Goal: Information Seeking & Learning: Learn about a topic

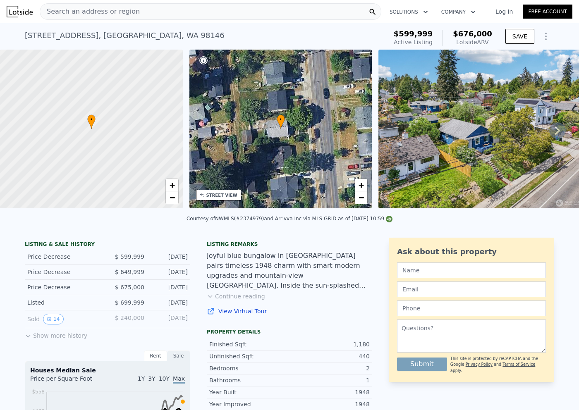
click at [248, 219] on div "Courtesy of NWMLS (#2374979) and Arrivva Inc via MLS GRID as of 09/23/2025 10:59" at bounding box center [289, 219] width 206 height 6
copy div "2374979"
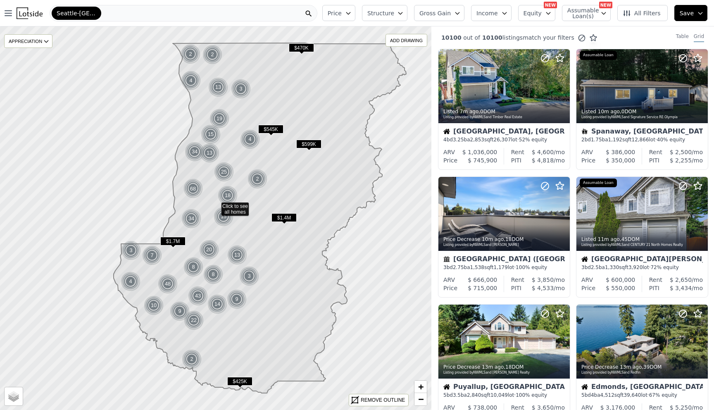
click at [451, 16] on span "Gross Gain" at bounding box center [435, 13] width 31 height 8
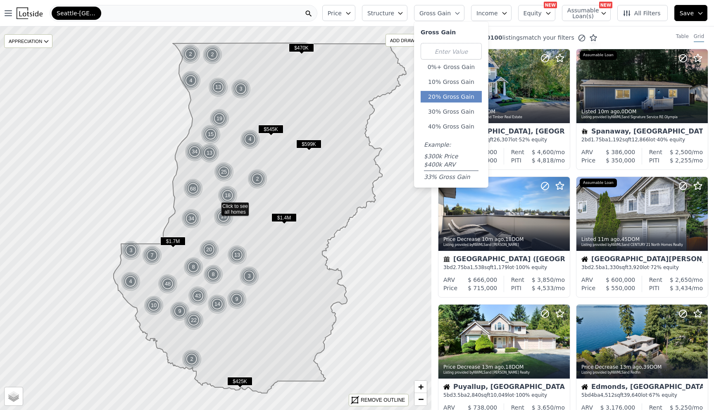
click at [453, 97] on button "20% Gross Gain" at bounding box center [451, 97] width 61 height 12
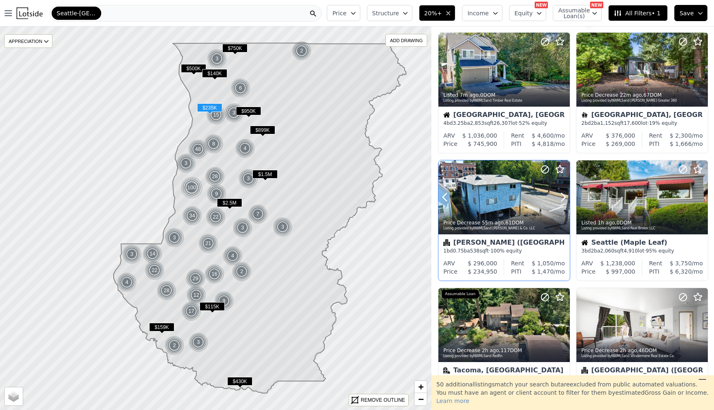
scroll to position [8, 0]
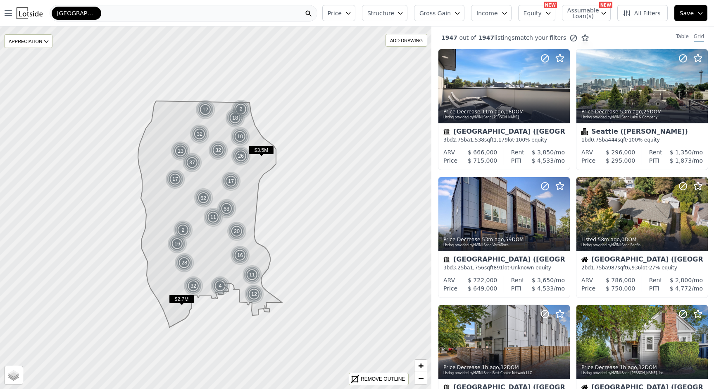
click at [351, 8] on button "Price" at bounding box center [339, 13] width 33 height 16
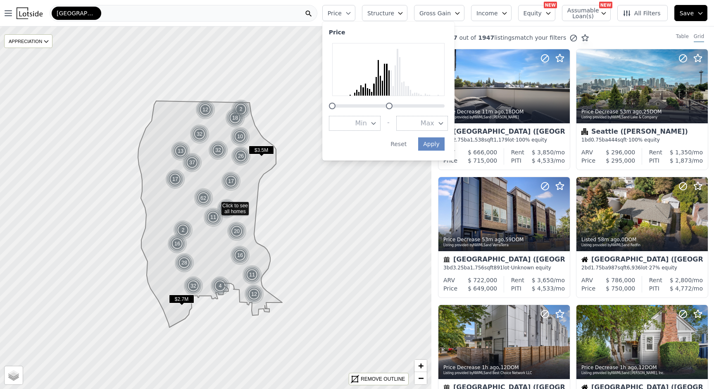
drag, startPoint x: 452, startPoint y: 105, endPoint x: 396, endPoint y: 105, distance: 55.8
click at [393, 105] on div at bounding box center [389, 106] width 7 height 7
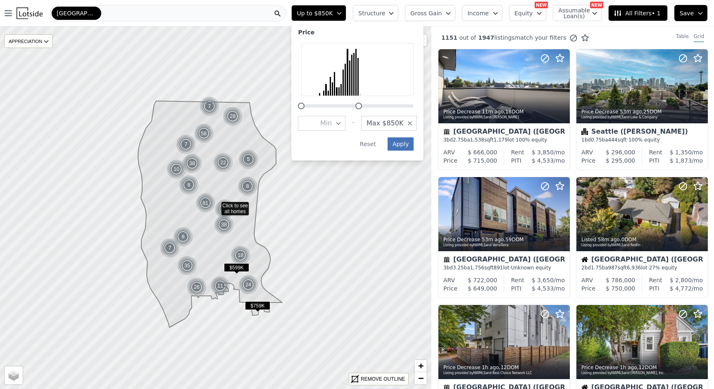
click at [405, 145] on button "Apply" at bounding box center [401, 143] width 26 height 13
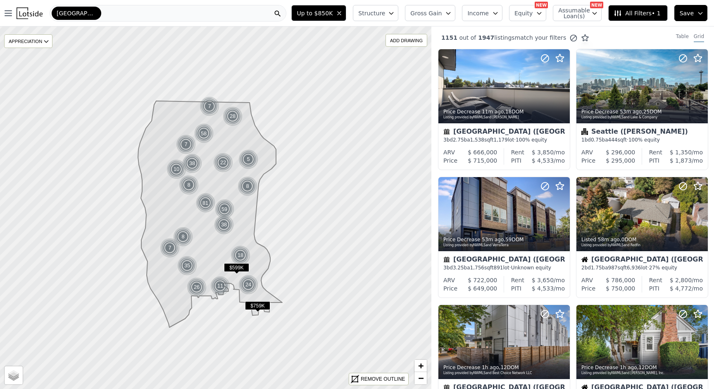
click at [387, 19] on button "Structure" at bounding box center [375, 13] width 45 height 16
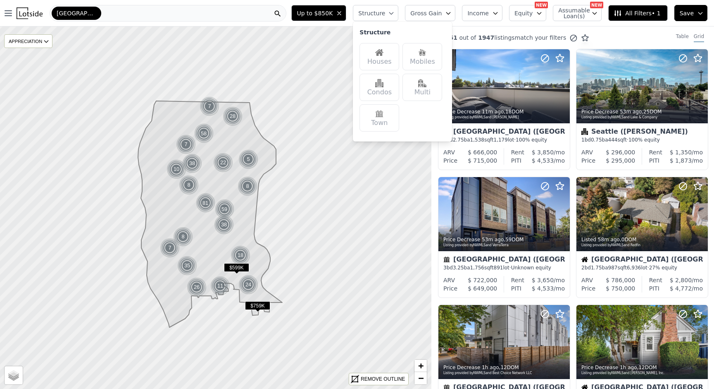
click at [384, 55] on img at bounding box center [379, 52] width 8 height 8
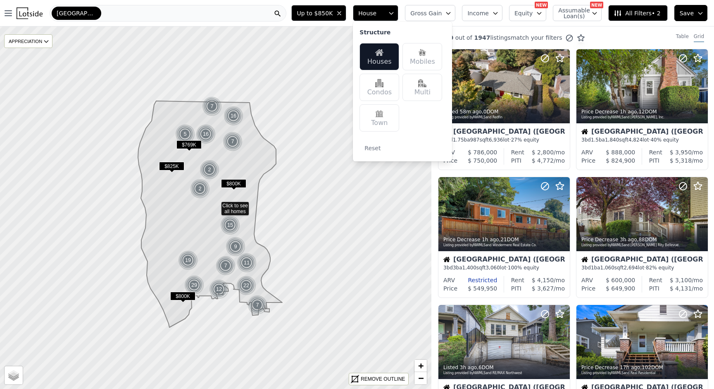
click at [480, 27] on div "190 out of 1947 listings match your filters Table Grid" at bounding box center [573, 37] width 283 height 22
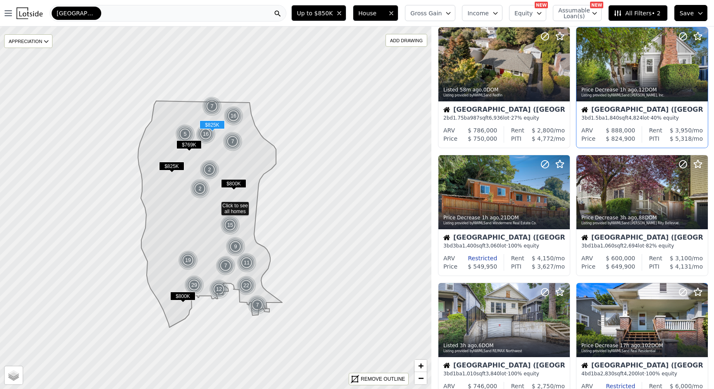
scroll to position [23, 0]
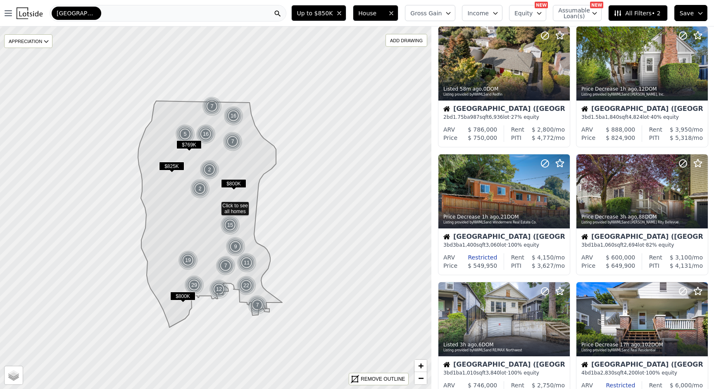
click at [452, 14] on icon "button" at bounding box center [448, 13] width 7 height 7
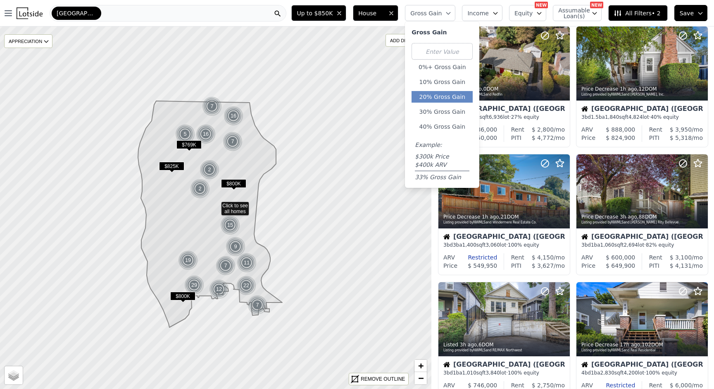
click at [461, 100] on button "20% Gross Gain" at bounding box center [442, 97] width 61 height 12
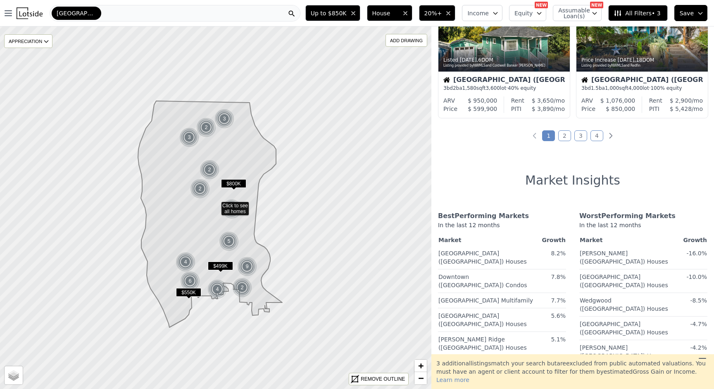
scroll to position [495, 0]
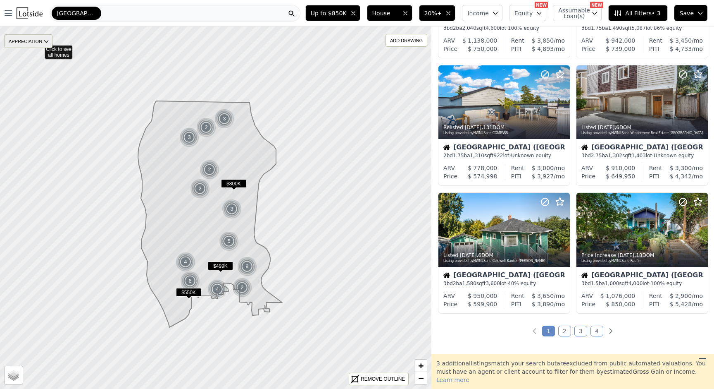
click at [38, 41] on div "APPRECIATION" at bounding box center [28, 41] width 48 height 14
click at [43, 71] on div "3M" at bounding box center [34, 66] width 25 height 12
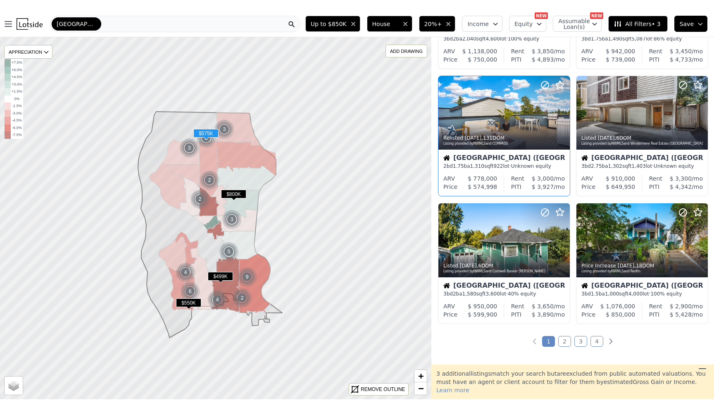
scroll to position [0, 0]
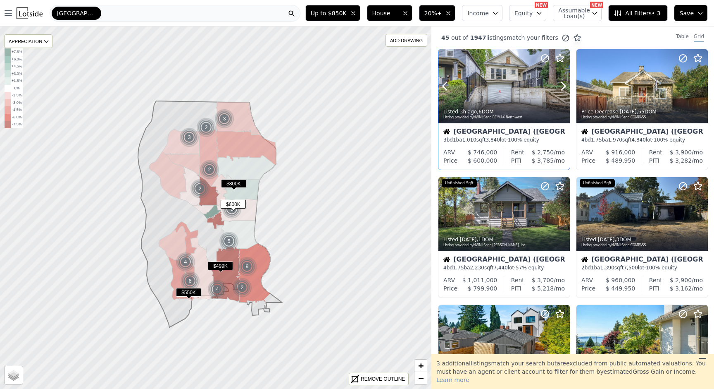
click at [523, 114] on div "Listed 3h ago , 6 DOM" at bounding box center [505, 111] width 122 height 7
click at [636, 127] on div "Seattle (North Delridge) 4 bd 1.75 ba 1,970 sqft 4,840 lot · 100% equity" at bounding box center [642, 135] width 131 height 25
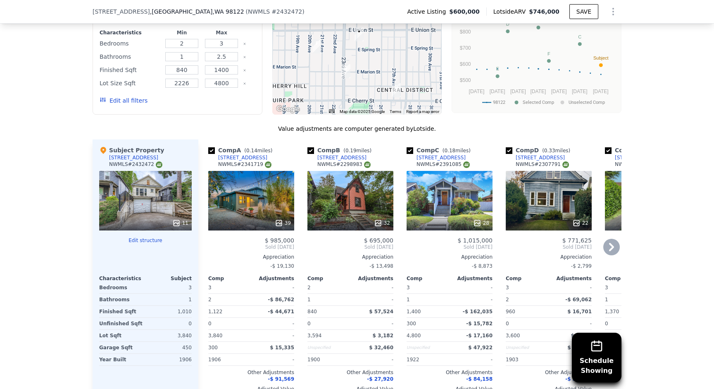
scroll to position [795, 0]
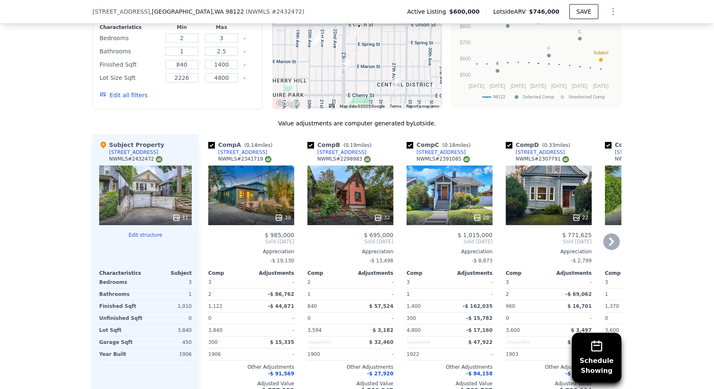
click at [264, 198] on div "39" at bounding box center [251, 195] width 86 height 60
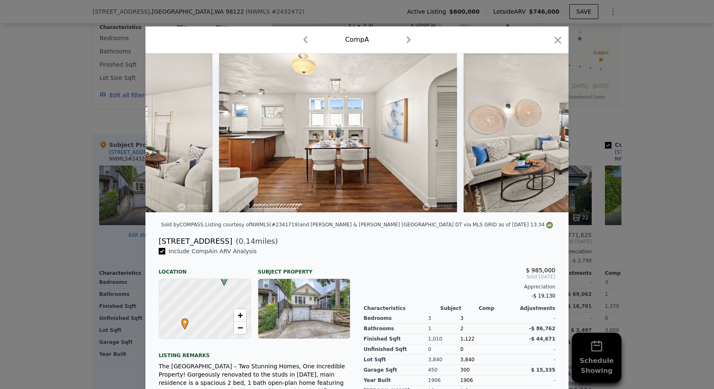
scroll to position [0, 2147]
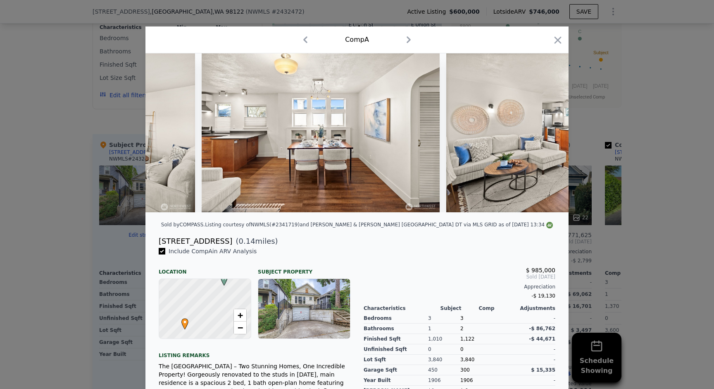
click at [624, 101] on div at bounding box center [357, 194] width 714 height 389
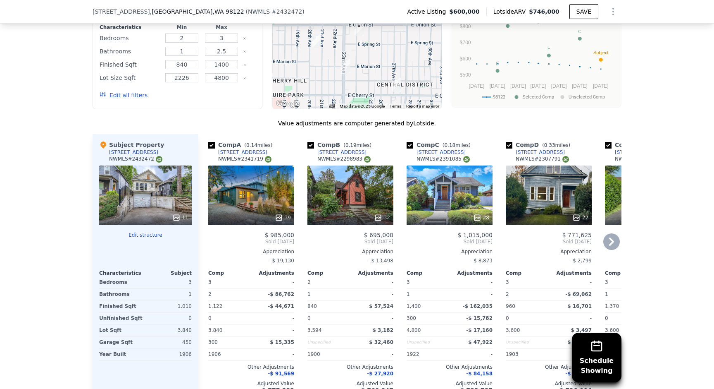
click at [354, 193] on div "32" at bounding box center [351, 195] width 86 height 60
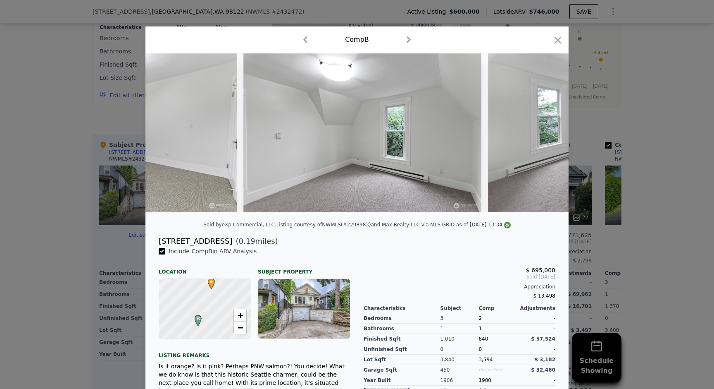
scroll to position [0, 3218]
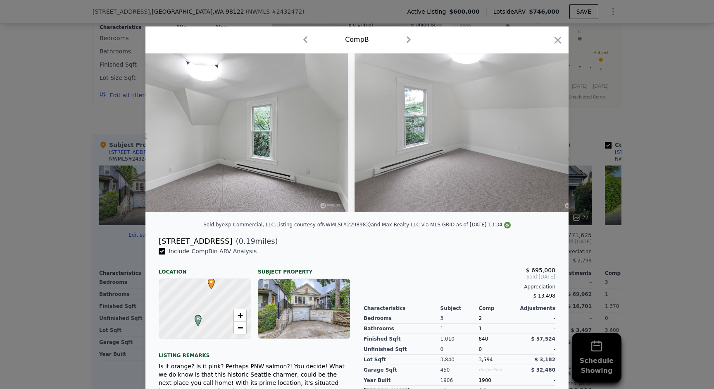
click at [674, 64] on div at bounding box center [357, 194] width 714 height 389
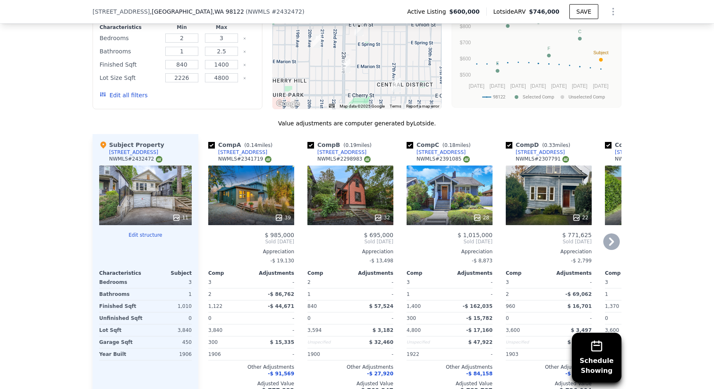
click at [458, 196] on div "28" at bounding box center [450, 195] width 86 height 60
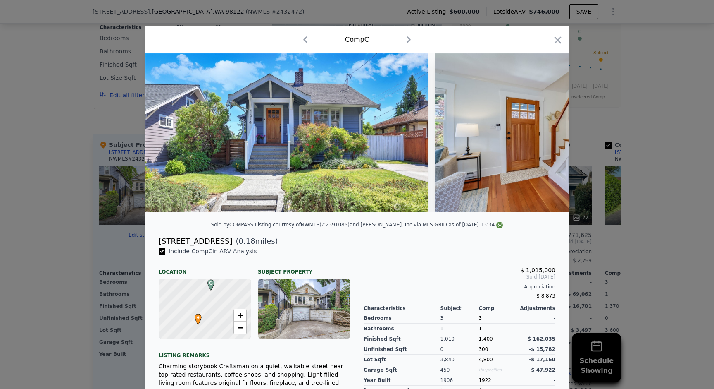
click at [629, 108] on div at bounding box center [357, 194] width 714 height 389
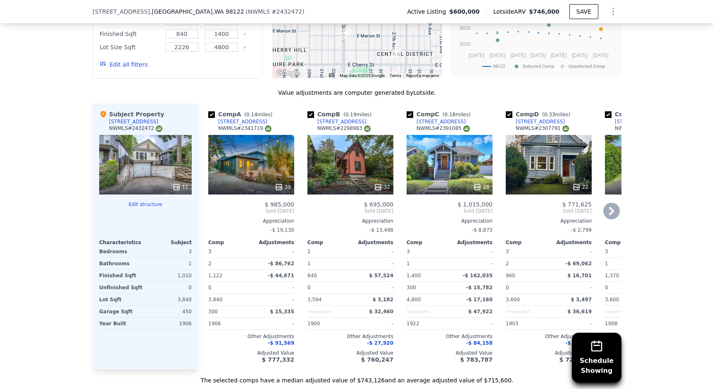
scroll to position [827, 0]
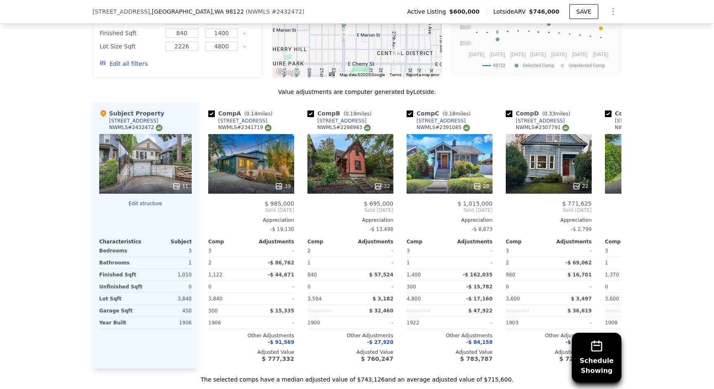
click at [142, 202] on button "Edit structure" at bounding box center [145, 203] width 93 height 7
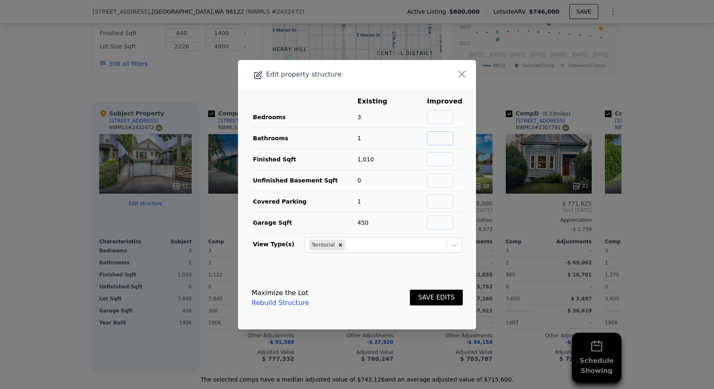
click at [445, 139] on input "text" at bounding box center [440, 138] width 26 height 14
click at [400, 121] on td "3" at bounding box center [378, 117] width 43 height 21
click at [452, 141] on input "text" at bounding box center [440, 138] width 26 height 14
type input "1.75"
click at [445, 298] on button "SAVE EDITS" at bounding box center [436, 297] width 53 height 16
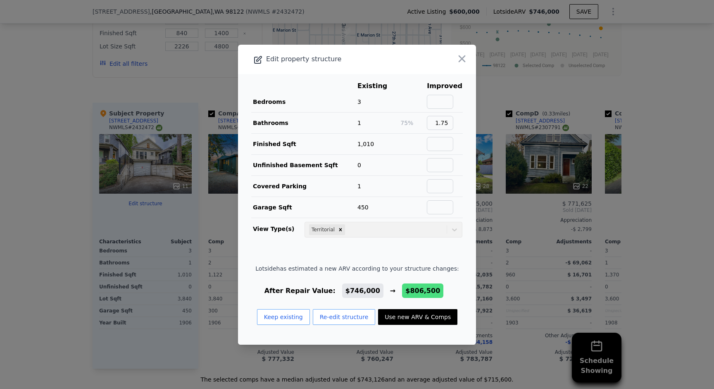
click at [439, 317] on button "Use new ARV & Comps" at bounding box center [417, 317] width 79 height 16
type input "$ 806,500"
type input "$ 100,007"
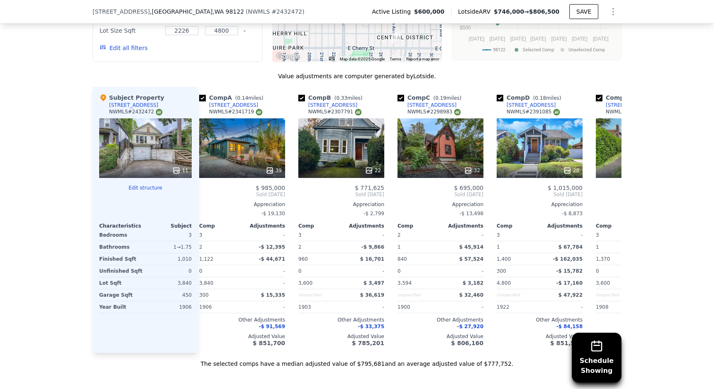
scroll to position [0, 0]
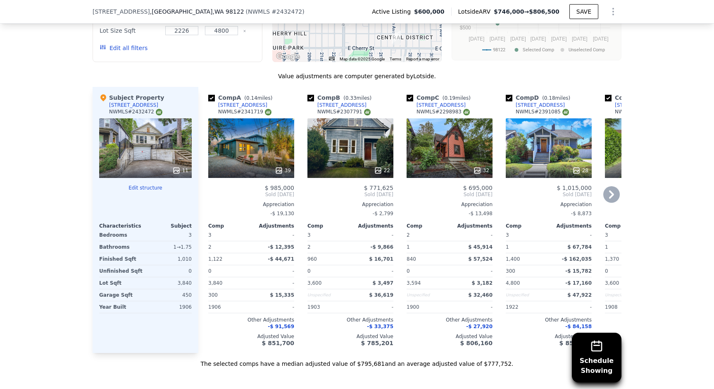
click at [290, 328] on span "-$ 91,569" at bounding box center [281, 326] width 26 height 6
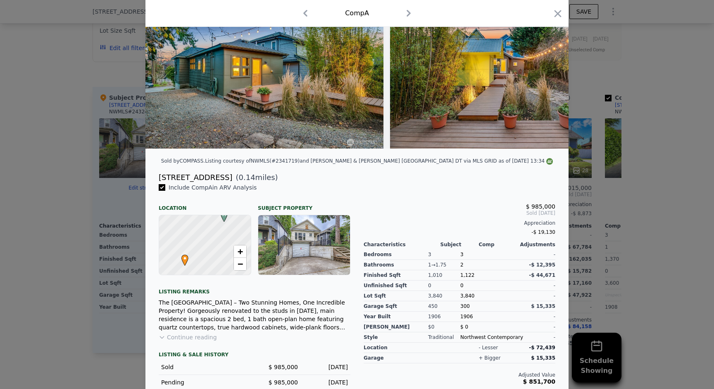
scroll to position [87, 0]
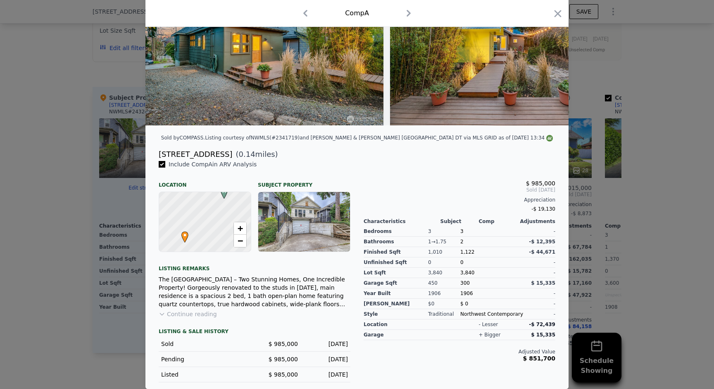
click at [616, 81] on div at bounding box center [357, 194] width 714 height 389
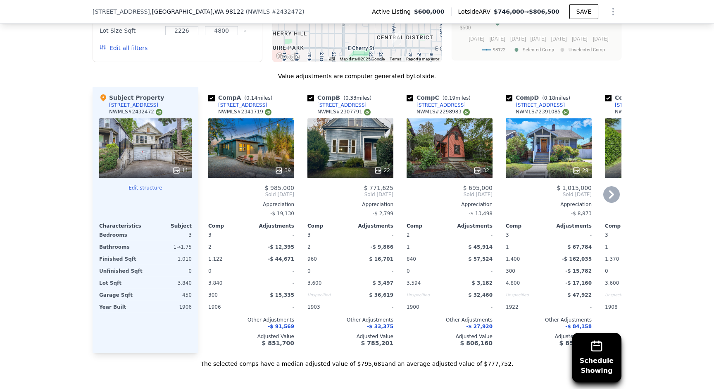
click at [343, 143] on div "22" at bounding box center [351, 148] width 86 height 60
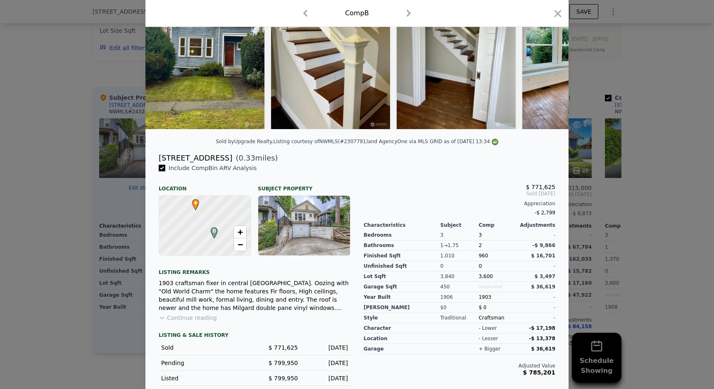
scroll to position [87, 0]
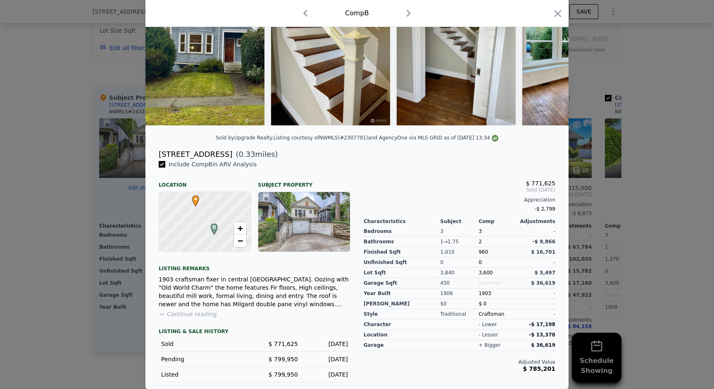
click at [638, 102] on div at bounding box center [357, 194] width 714 height 389
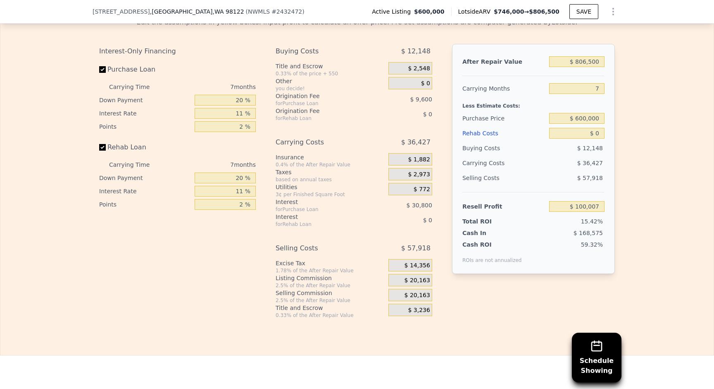
scroll to position [1293, 0]
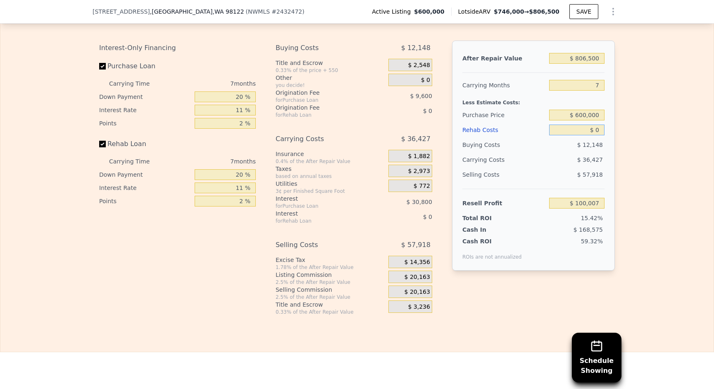
click at [593, 128] on input "$ 0" at bounding box center [577, 129] width 55 height 11
click at [597, 128] on input "$ 0" at bounding box center [577, 129] width 55 height 11
click at [409, 290] on span "$ 20,163" at bounding box center [418, 291] width 26 height 7
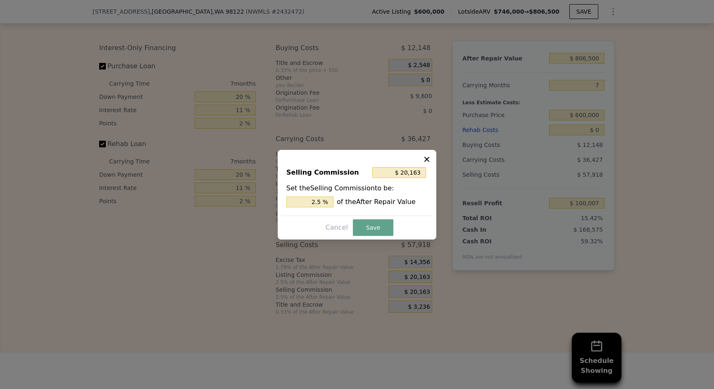
click at [431, 156] on icon at bounding box center [427, 159] width 8 height 8
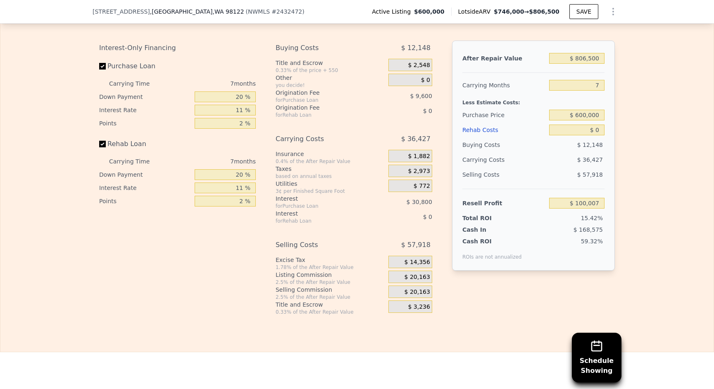
click at [417, 272] on div "$ 20,163" at bounding box center [411, 276] width 44 height 12
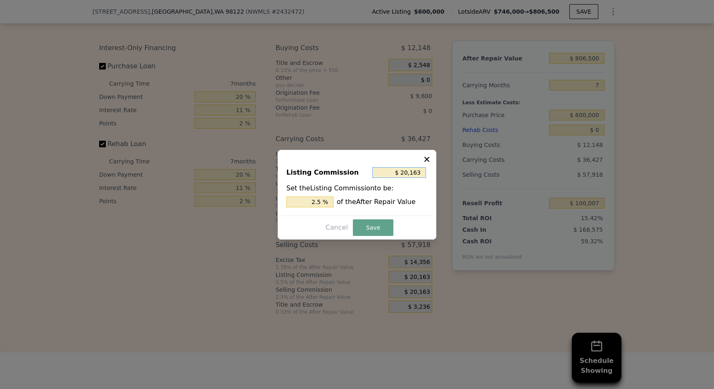
click at [407, 171] on input "$ 20,163" at bounding box center [400, 172] width 54 height 11
type input "$ 5"
type input "0.001 %"
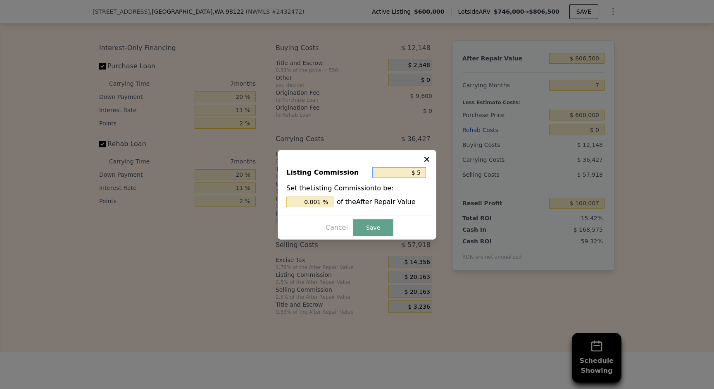
type input "$ 50"
type input "0.006 %"
type input "$ 500"
type input "0.062 %"
type input "$ 500"
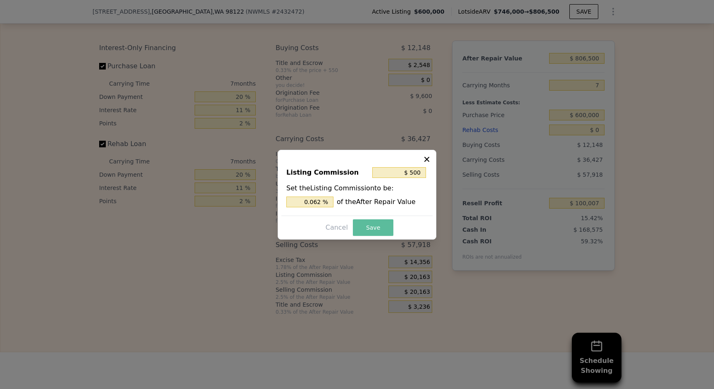
click at [385, 225] on button "Save" at bounding box center [373, 227] width 41 height 17
type input "$ 119,670"
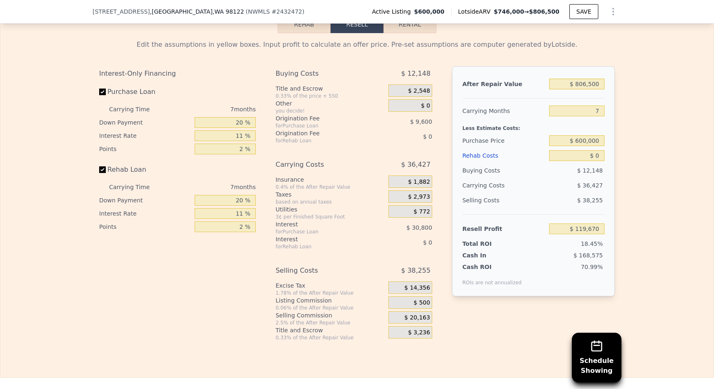
scroll to position [1235, 0]
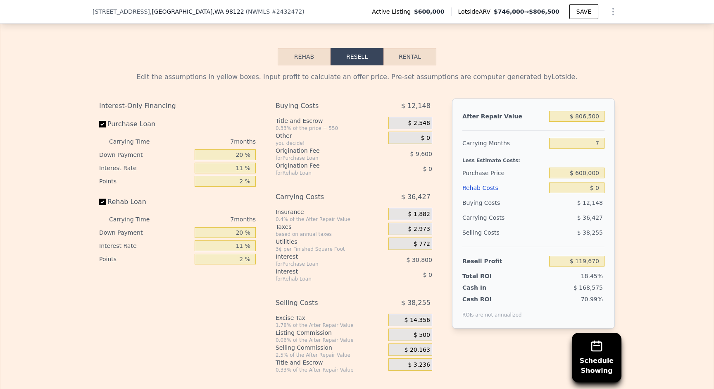
click at [309, 67] on div "Edit the assumptions in yellow boxes. Input profit to calculate an offer price.…" at bounding box center [357, 219] width 529 height 308
click at [309, 60] on button "Rehab" at bounding box center [304, 56] width 53 height 17
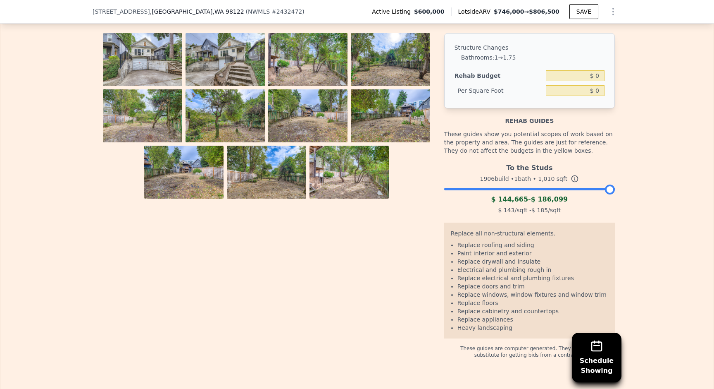
scroll to position [1289, 0]
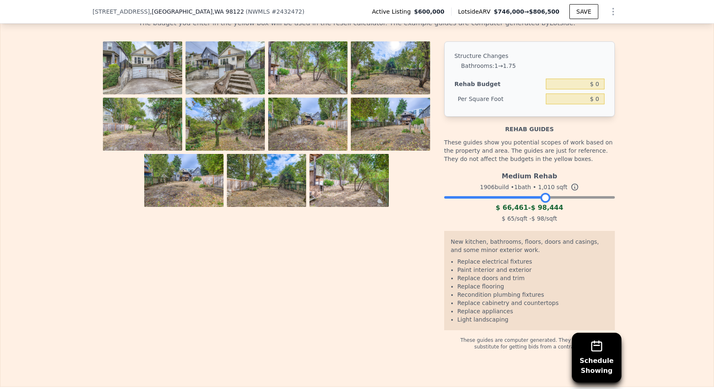
drag, startPoint x: 610, startPoint y: 198, endPoint x: 545, endPoint y: 199, distance: 64.9
click at [545, 199] on div at bounding box center [546, 198] width 10 height 10
drag, startPoint x: 547, startPoint y: 199, endPoint x: 564, endPoint y: 199, distance: 17.0
click at [564, 199] on div at bounding box center [562, 198] width 10 height 10
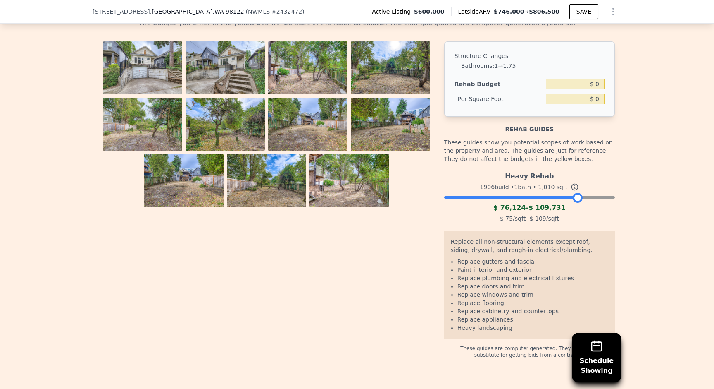
drag, startPoint x: 562, startPoint y: 199, endPoint x: 577, endPoint y: 199, distance: 15.3
click at [577, 199] on div at bounding box center [578, 198] width 10 height 10
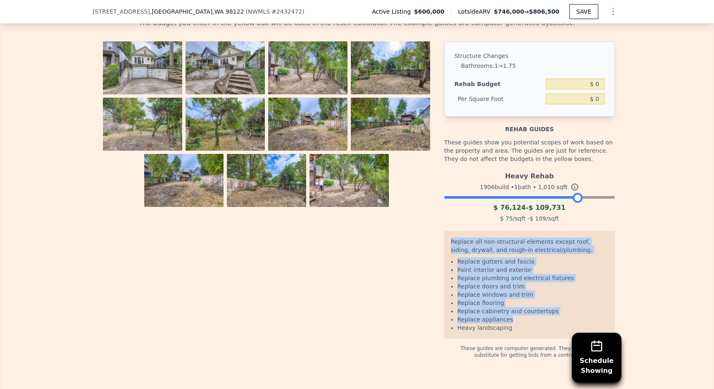
drag, startPoint x: 448, startPoint y: 244, endPoint x: 515, endPoint y: 322, distance: 103.2
click at [515, 322] on div "Replace all non-structural elements except roof, siding, drywall, and rough-in …" at bounding box center [529, 285] width 171 height 108
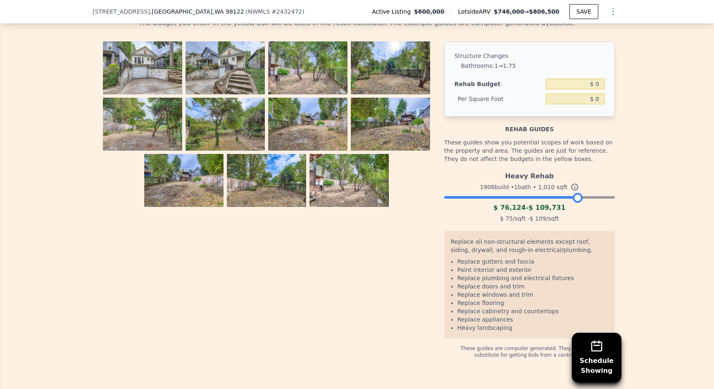
click at [522, 320] on li "Replace appliances" at bounding box center [533, 319] width 151 height 8
click at [597, 83] on input "$ 0" at bounding box center [575, 84] width 59 height 11
drag, startPoint x: 579, startPoint y: 198, endPoint x: 648, endPoint y: 198, distance: 68.2
click at [648, 198] on div "The budget you enter in the yellow box will be used in the resell calculator. T…" at bounding box center [357, 185] width 714 height 346
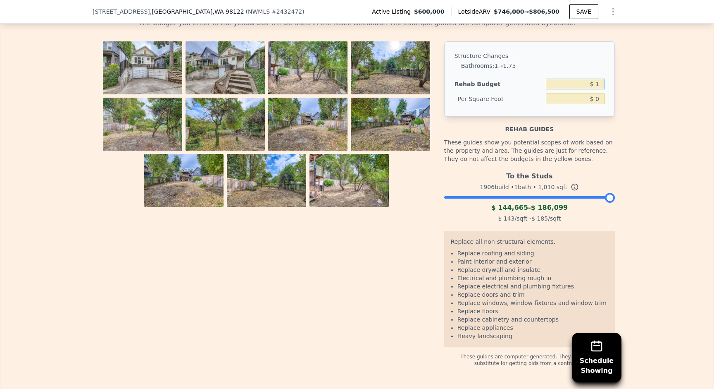
click at [596, 82] on input "$ 1" at bounding box center [575, 84] width 59 height 11
click at [598, 83] on input "$ 1" at bounding box center [575, 84] width 59 height 11
type input "$ 200,000"
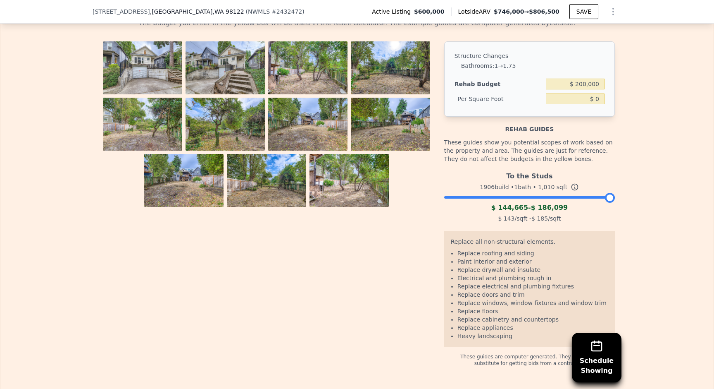
click at [469, 57] on div "Structure Changes" at bounding box center [530, 56] width 150 height 8
type input "$ 198.02"
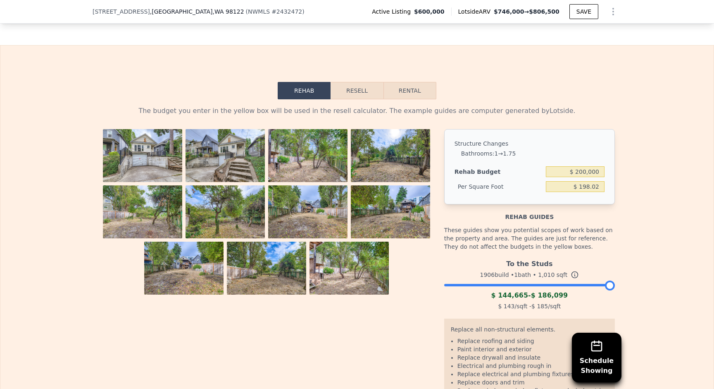
scroll to position [1187, 0]
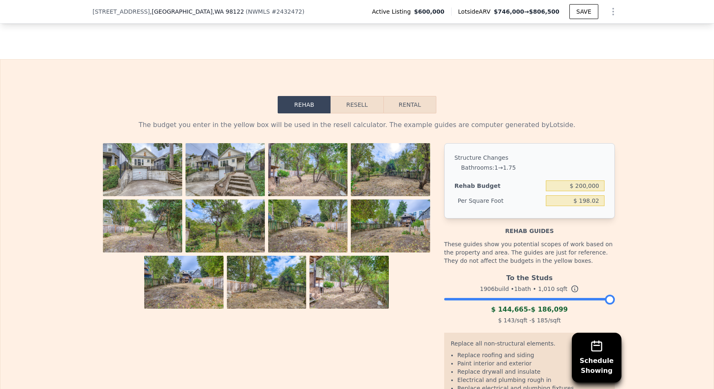
click at [355, 102] on button "Resell" at bounding box center [357, 104] width 53 height 17
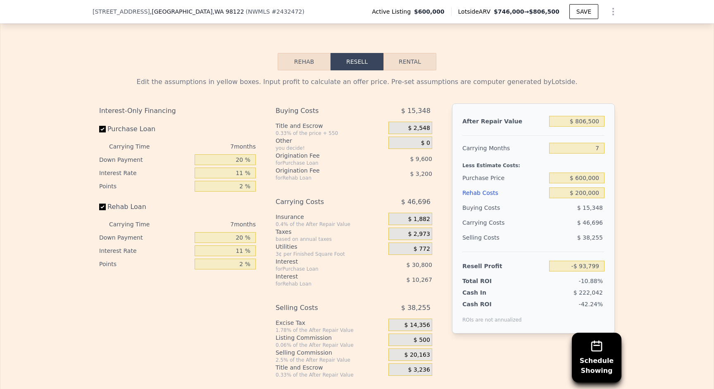
scroll to position [1231, 0]
click at [584, 264] on input "-$ 93,799" at bounding box center [577, 265] width 55 height 11
click at [589, 190] on input "$ 200,000" at bounding box center [577, 191] width 55 height 11
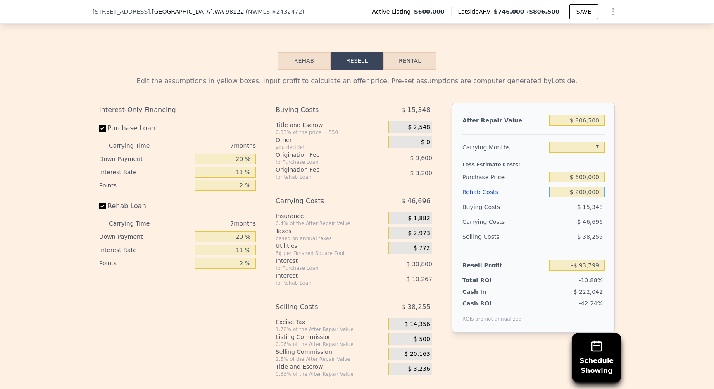
click at [589, 190] on input "$ 200,000" at bounding box center [577, 191] width 55 height 11
type input "$ 1"
type input "$ 119,669"
type input "$ 15"
type input "$ 119,655"
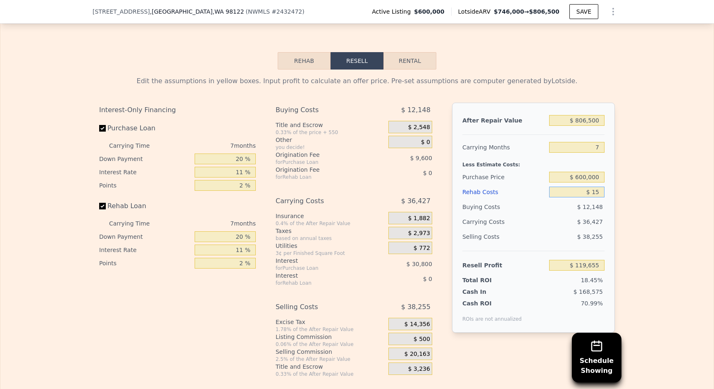
type input "$ 150"
type input "$ 119,511"
type input "$ 1,500"
type input "$ 118,069"
type input "$ 15,000"
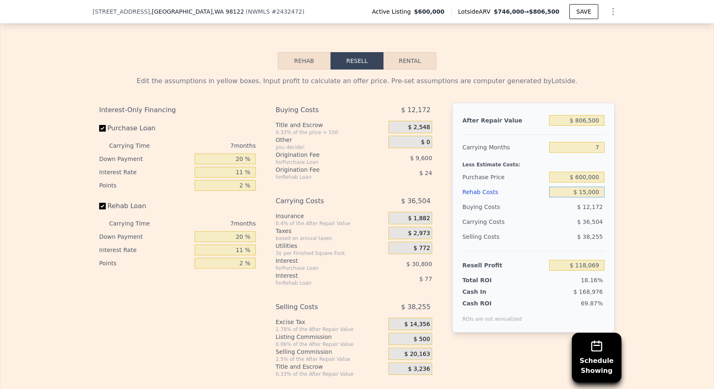
type input "$ 103,660"
type input "$ 150,000"
type input "-$ 40,430"
type input "$ 150,000"
click at [593, 268] on input "-$ 40,430" at bounding box center [577, 265] width 55 height 11
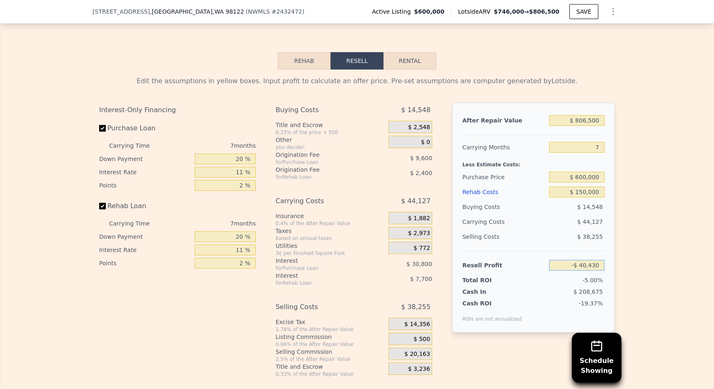
click at [593, 268] on input "-$ 40,430" at bounding box center [577, 265] width 55 height 11
type input "$ 50,000"
click at [641, 231] on div "Edit the assumptions in yellow boxes. Input profit to calculate an offer price.…" at bounding box center [357, 223] width 714 height 308
type input "$ 515,535"
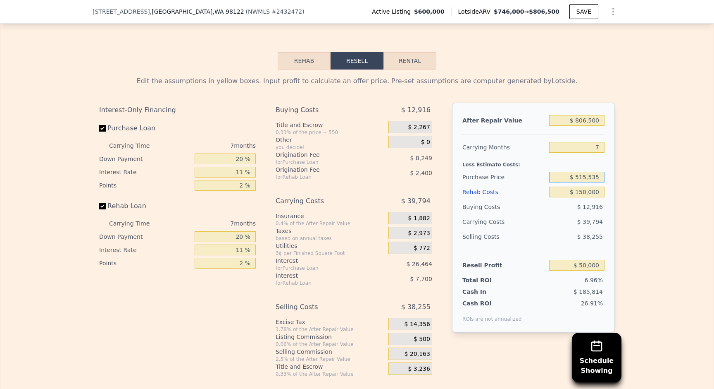
drag, startPoint x: 576, startPoint y: 178, endPoint x: 616, endPoint y: 178, distance: 40.1
click at [616, 178] on div "Edit the assumptions in yellow boxes. Input profit to calculate an offer price.…" at bounding box center [357, 223] width 529 height 308
click at [647, 196] on div "Edit the assumptions in yellow boxes. Input profit to calculate an offer price.…" at bounding box center [357, 223] width 714 height 308
drag, startPoint x: 495, startPoint y: 172, endPoint x: 627, endPoint y: 179, distance: 131.7
click at [627, 179] on div "Edit the assumptions in yellow boxes. Input profit to calculate an offer price.…" at bounding box center [357, 223] width 714 height 308
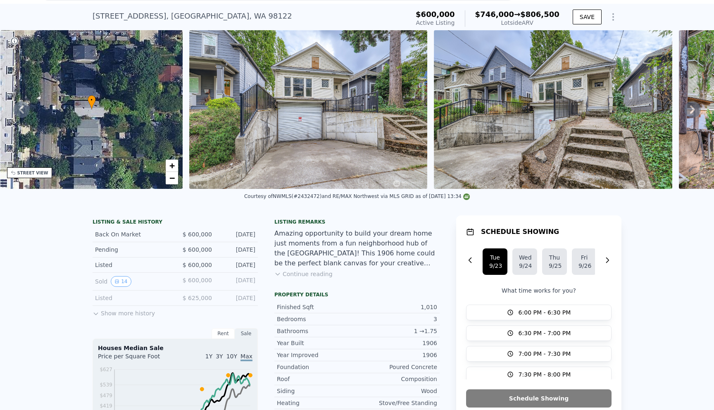
scroll to position [0, 0]
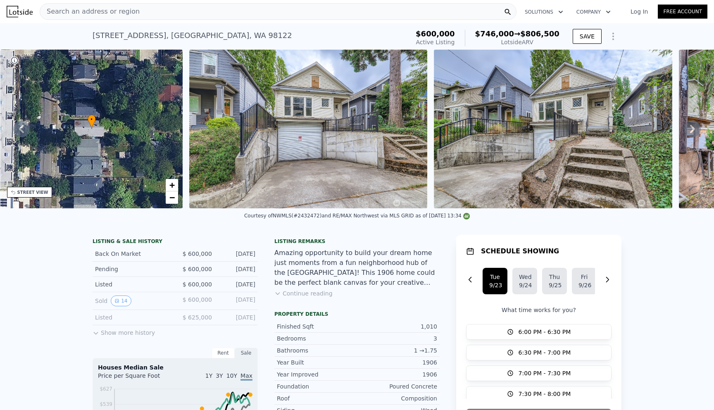
click at [325, 11] on div "Search an address or region" at bounding box center [278, 11] width 477 height 17
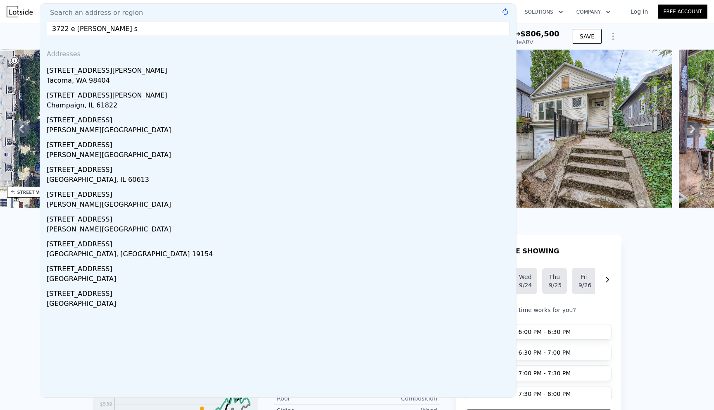
type input "3722 e howe st"
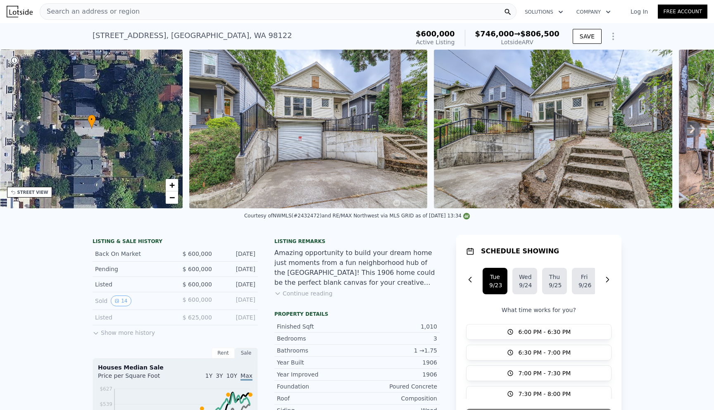
click at [520, 22] on nav "Search an address or region Solutions Company Open main menu Log In Free Account" at bounding box center [357, 11] width 714 height 23
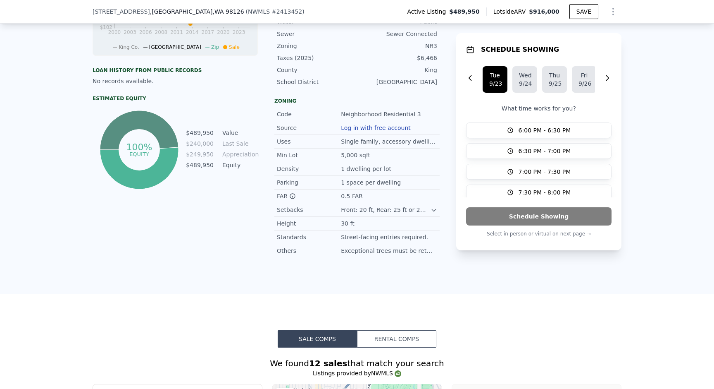
scroll to position [446, 0]
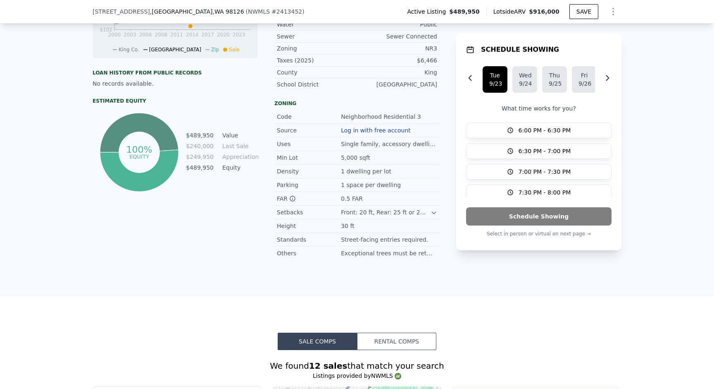
drag, startPoint x: 346, startPoint y: 215, endPoint x: 366, endPoint y: 215, distance: 19.4
click at [366, 222] on div "30 ft" at bounding box center [389, 226] width 96 height 8
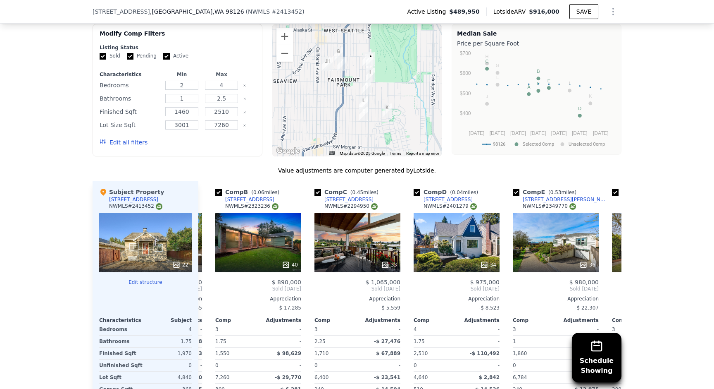
scroll to position [0, 0]
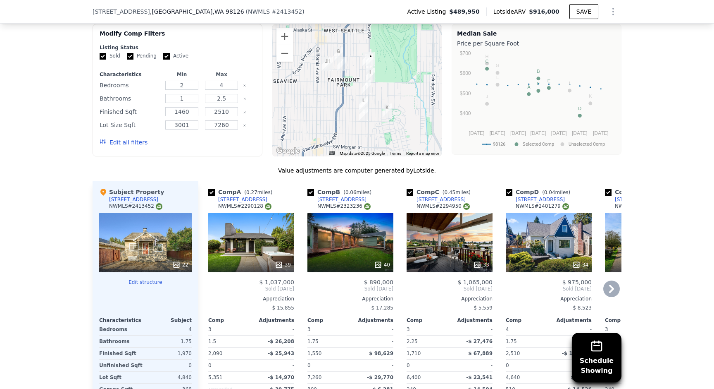
click at [270, 229] on div "39" at bounding box center [251, 243] width 86 height 60
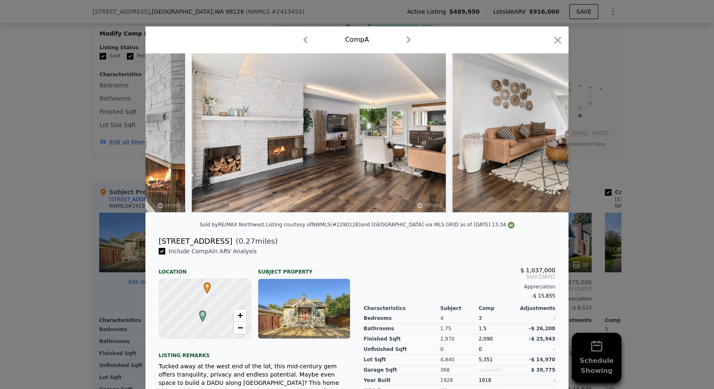
scroll to position [0, 1376]
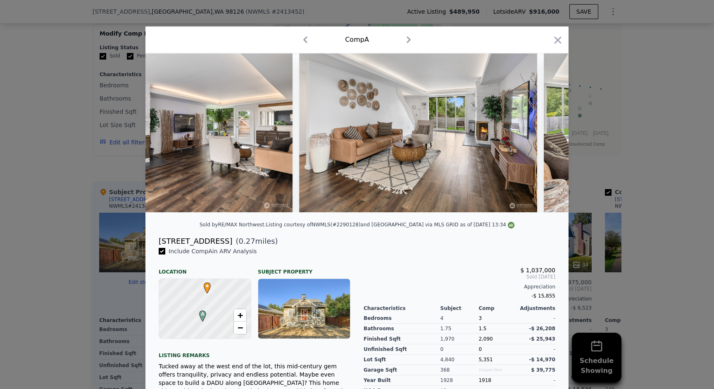
click at [103, 159] on div at bounding box center [357, 194] width 714 height 389
